Goal: Find specific page/section: Locate a particular part of the current website

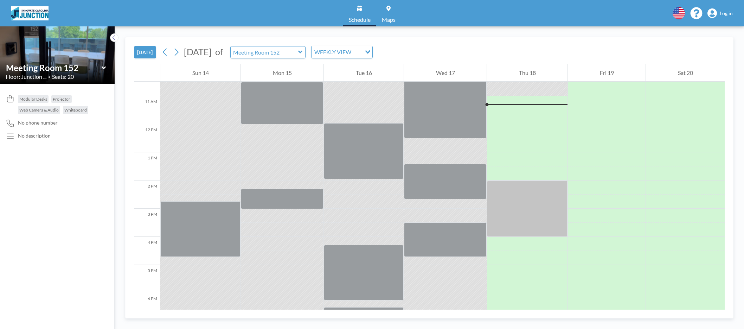
scroll to position [295, 0]
click at [518, 203] on div at bounding box center [527, 208] width 80 height 56
click at [514, 187] on div at bounding box center [527, 208] width 80 height 56
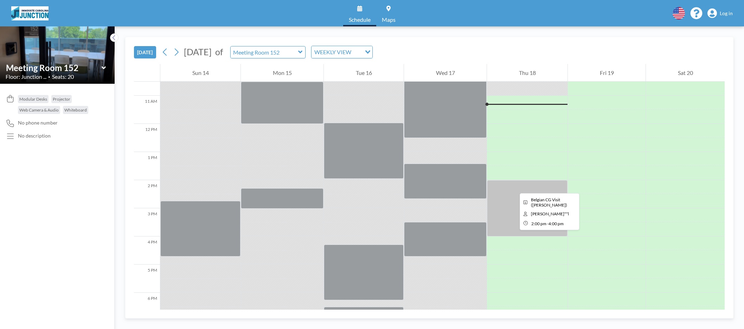
click at [514, 187] on div at bounding box center [527, 208] width 80 height 56
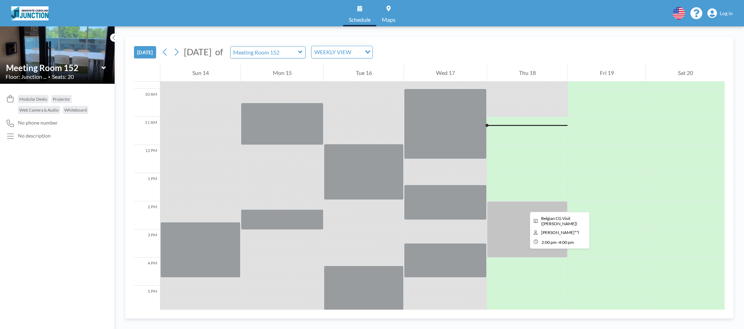
scroll to position [273, 0]
click at [105, 67] on icon at bounding box center [103, 67] width 4 height 3
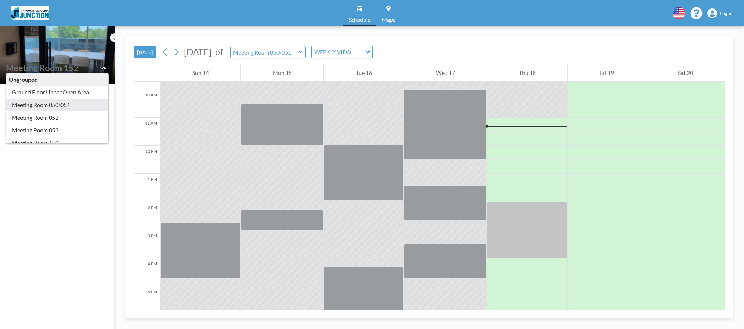
type input "Meeting Room 150"
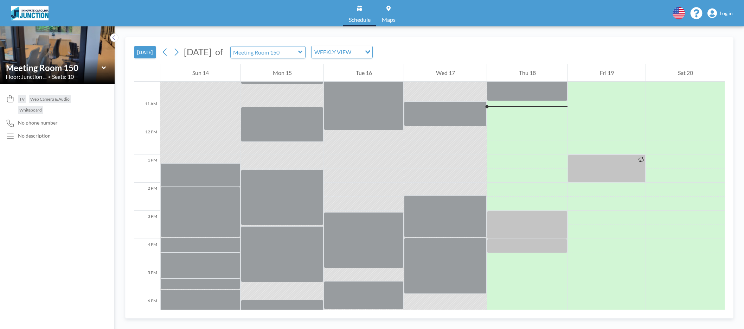
scroll to position [295, 0]
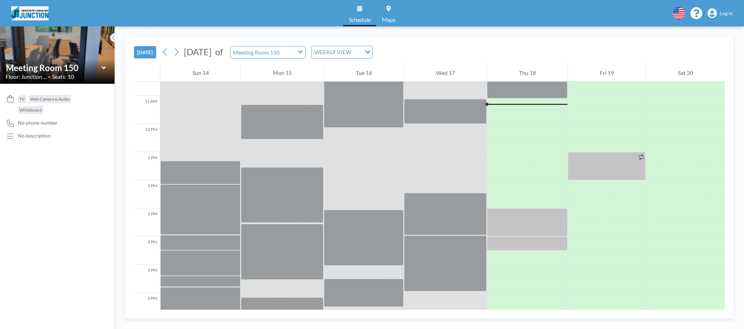
click at [103, 68] on icon at bounding box center [103, 67] width 4 height 3
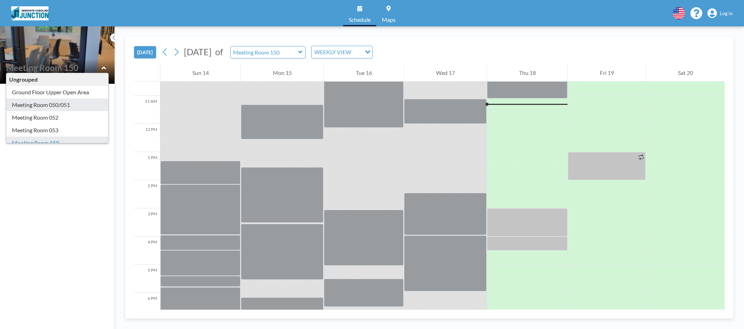
scroll to position [40, 0]
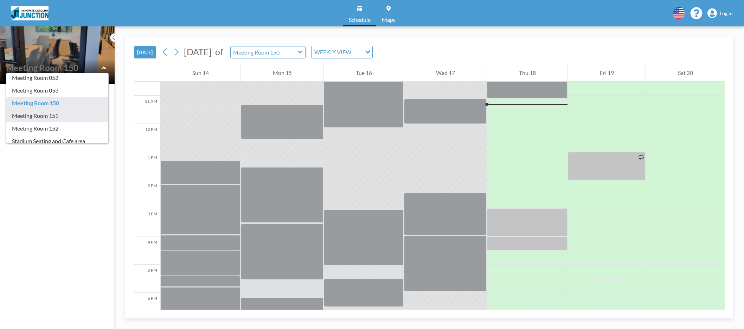
type input "Meeting Room 151"
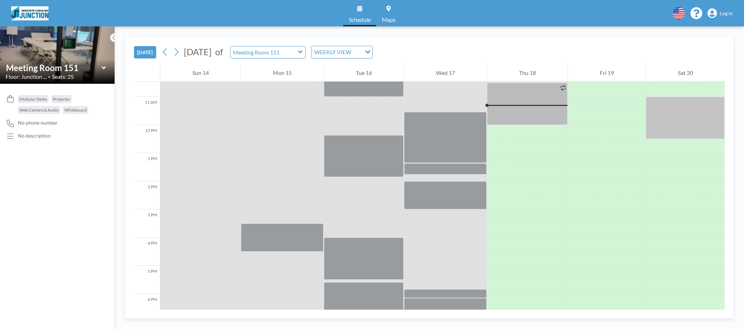
scroll to position [295, 0]
click at [103, 69] on icon at bounding box center [104, 67] width 5 height 7
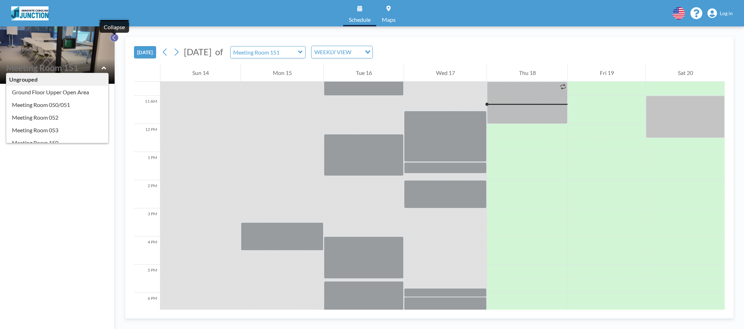
click at [116, 37] on button at bounding box center [114, 37] width 8 height 8
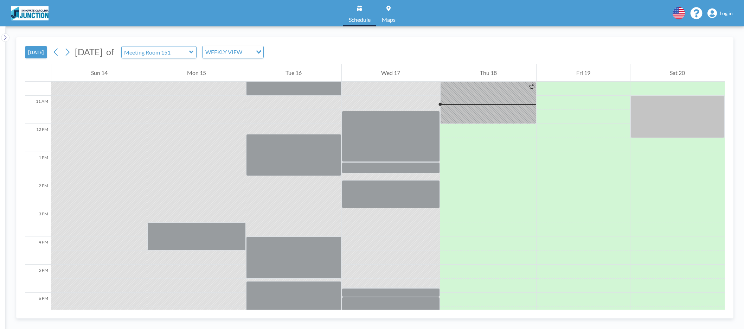
click at [116, 37] on div "[DATE] [DATE] of Meeting Room 151 WEEKLY VIEW Loading..." at bounding box center [374, 50] width 699 height 27
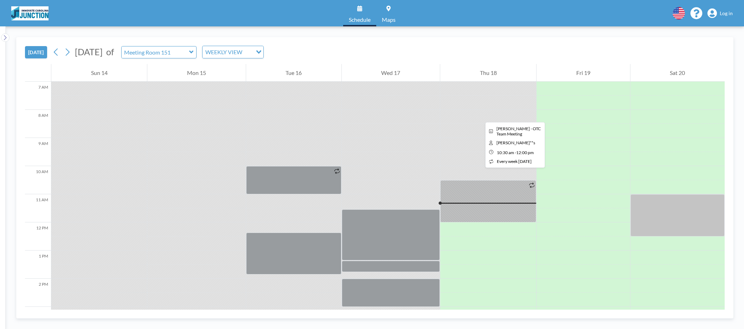
scroll to position [199, 0]
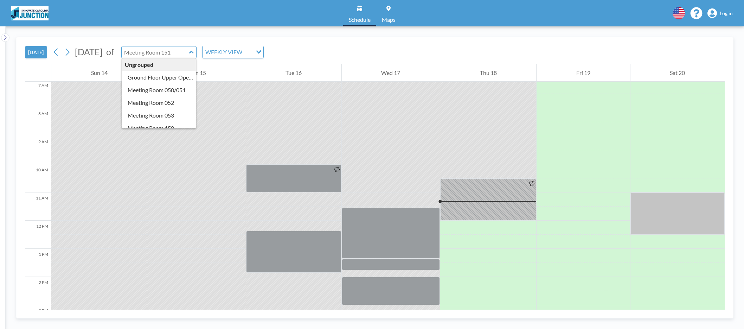
click at [189, 51] on input "text" at bounding box center [155, 52] width 67 height 12
type input "Meeting Room 052"
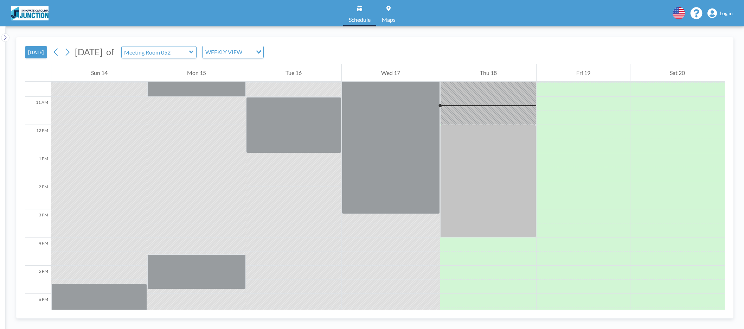
scroll to position [295, 0]
click at [193, 51] on icon at bounding box center [191, 52] width 4 height 3
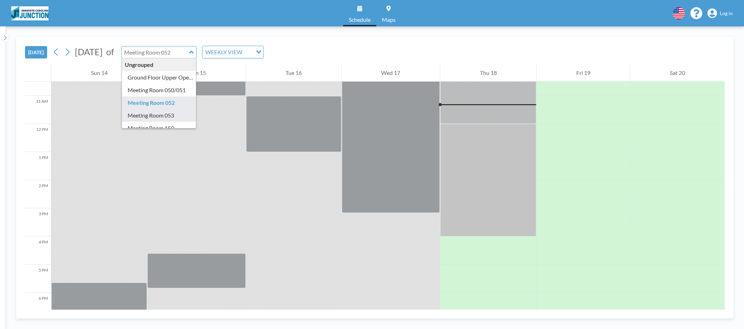
type input "Meeting Room 053"
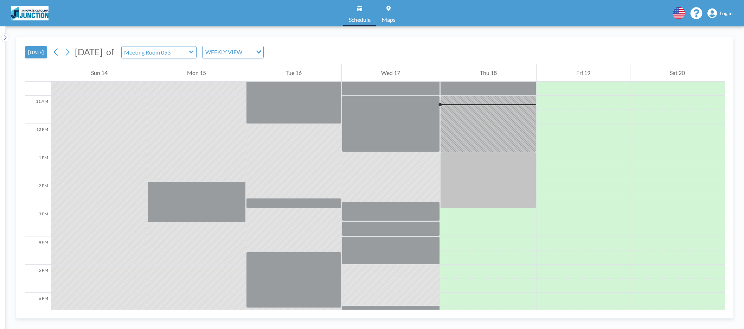
click at [193, 52] on icon at bounding box center [191, 52] width 4 height 3
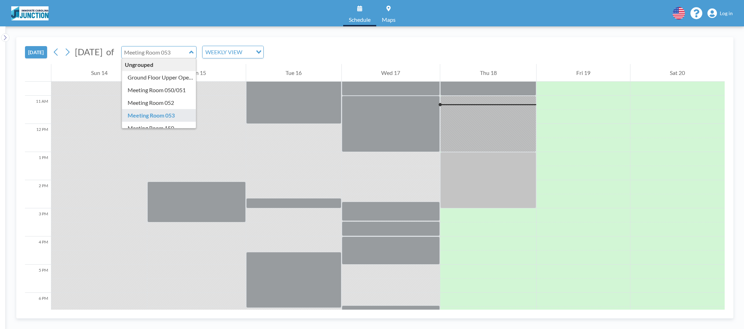
scroll to position [14, 0]
type input "Meeting Room 150"
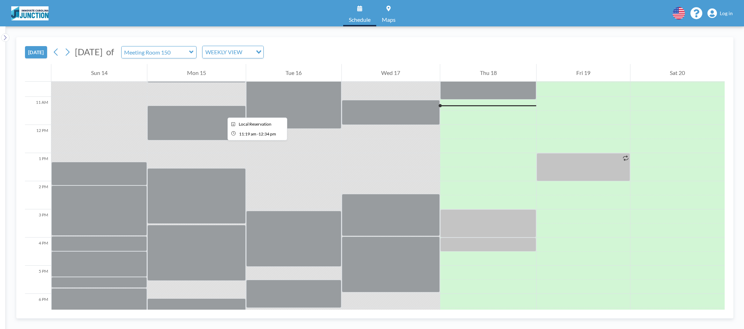
scroll to position [295, 0]
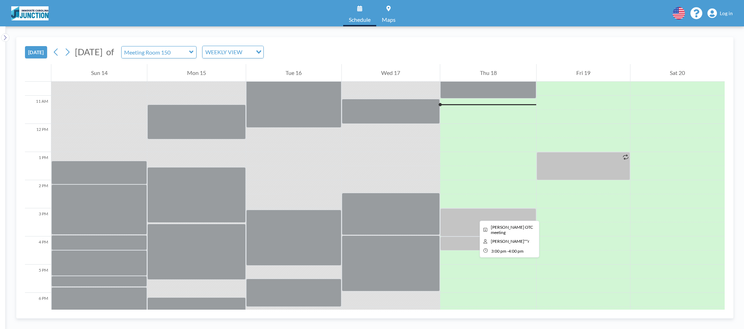
click at [474, 214] on div at bounding box center [488, 222] width 96 height 28
click at [193, 52] on icon at bounding box center [191, 52] width 4 height 3
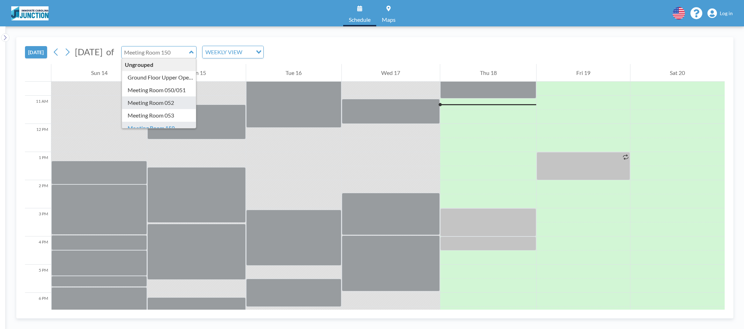
scroll to position [23, 0]
type input "Meeting Room 151"
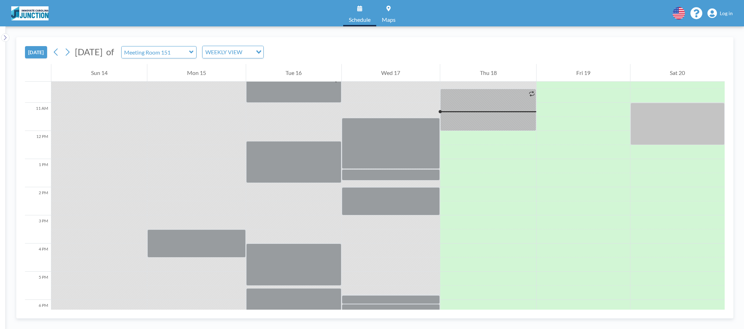
scroll to position [295, 0]
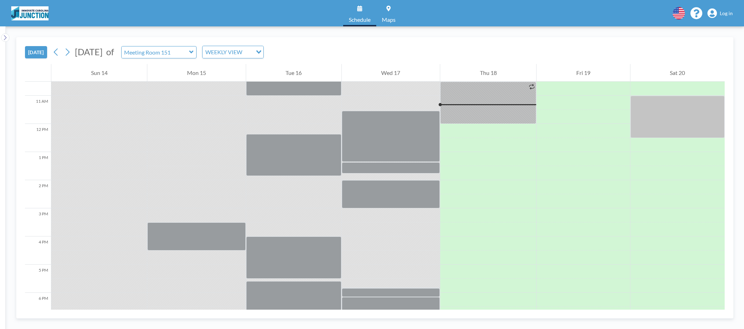
click at [197, 51] on div "Meeting Room 151" at bounding box center [159, 52] width 76 height 12
click at [193, 51] on icon at bounding box center [191, 52] width 4 height 3
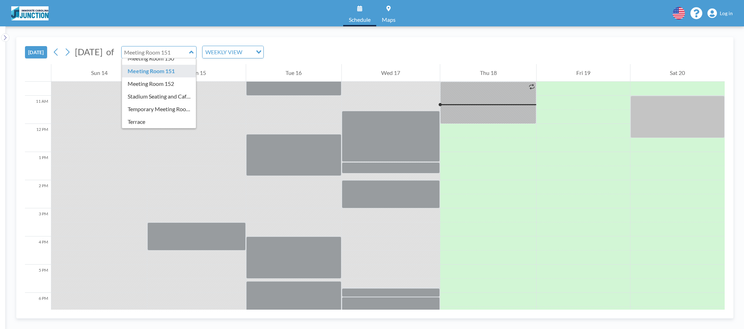
scroll to position [69, 0]
type input "Meeting Room 152"
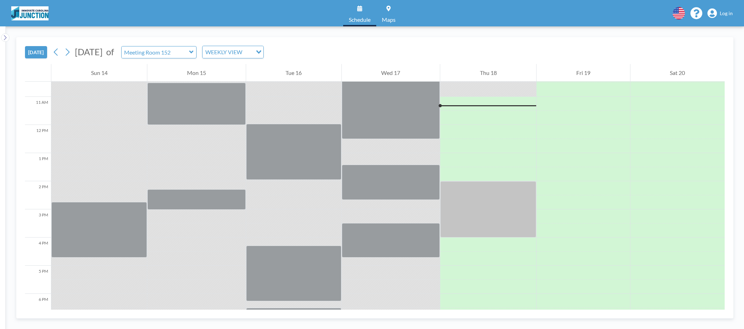
scroll to position [295, 0]
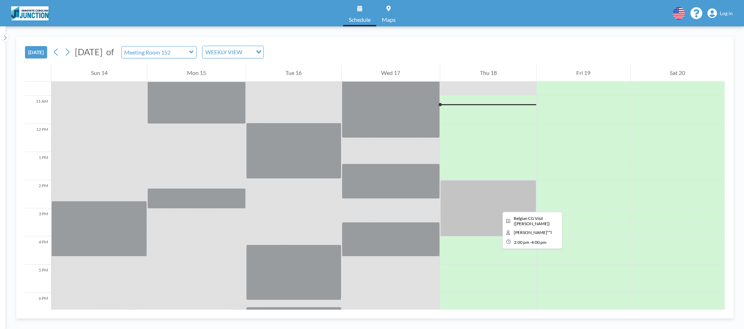
click at [497, 205] on div at bounding box center [488, 208] width 96 height 56
